Goal: Find specific page/section: Find specific page/section

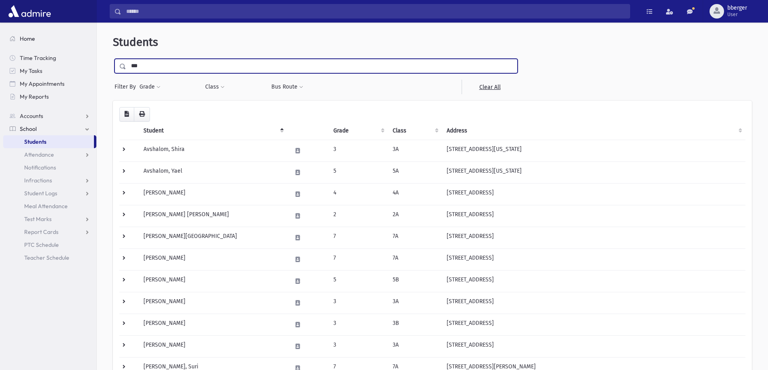
drag, startPoint x: 171, startPoint y: 66, endPoint x: 33, endPoint y: 41, distance: 140.1
click at [34, 51] on div "Search Results All Accounts" at bounding box center [384, 233] width 768 height 467
type input "******"
click at [113, 59] on input "submit" at bounding box center [124, 64] width 23 height 11
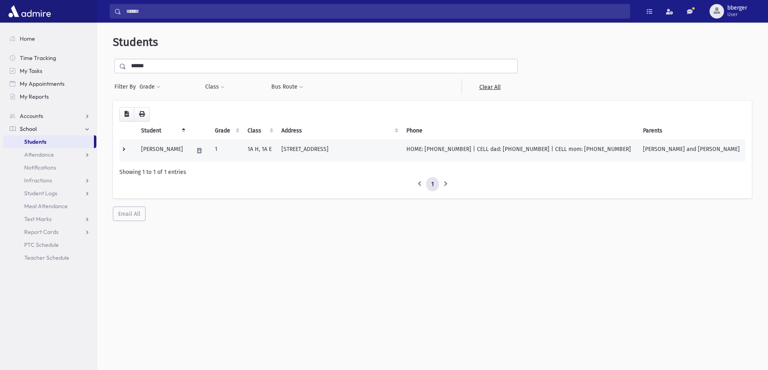
drag, startPoint x: 410, startPoint y: 150, endPoint x: 286, endPoint y: 154, distance: 123.8
click at [286, 154] on td "121 Old Orchard Road East Toms River, NJ 08755" at bounding box center [339, 151] width 125 height 22
copy td "121 Old Orchard Road East Toms River, NJ 08755"
